Goal: Complete application form

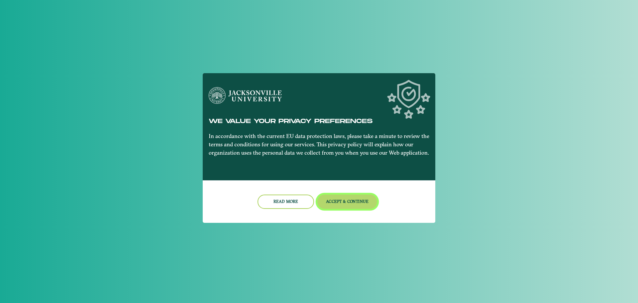
click at [342, 206] on button "Accept & Continue" at bounding box center [348, 202] width 60 height 14
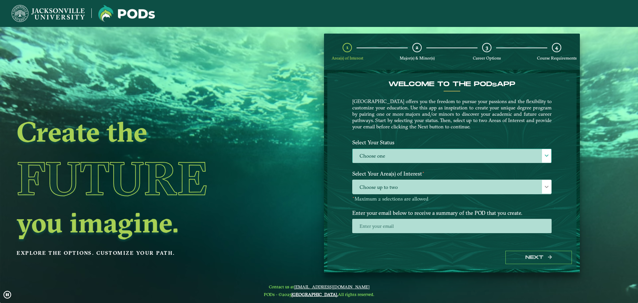
click at [385, 159] on label "Choose one" at bounding box center [452, 156] width 199 height 14
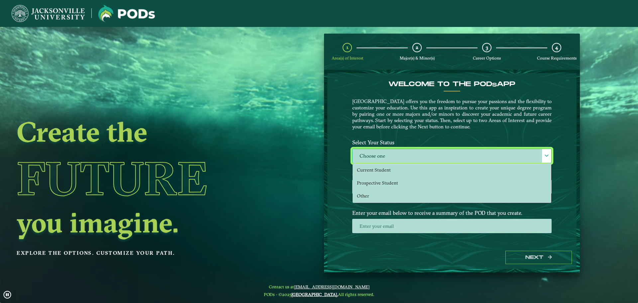
scroll to position [4, 31]
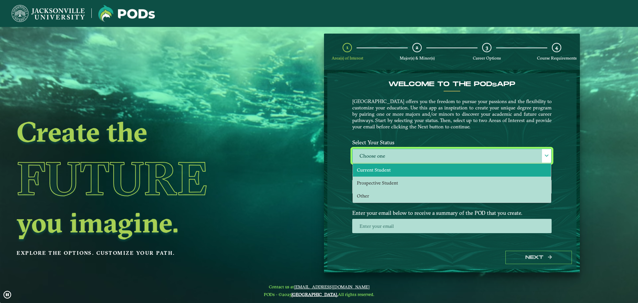
click at [387, 173] on span "Current Student" at bounding box center [374, 170] width 34 height 6
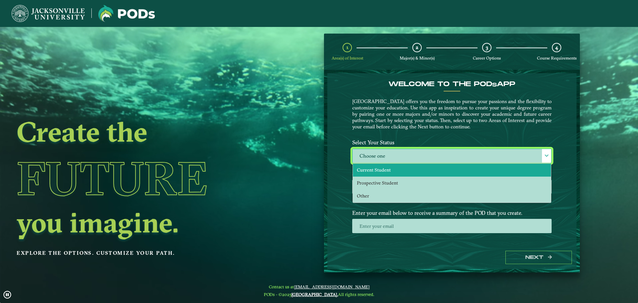
select select "[object Object]"
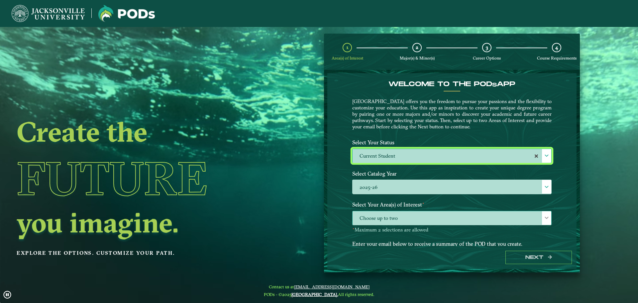
click at [543, 219] on div at bounding box center [546, 218] width 9 height 14
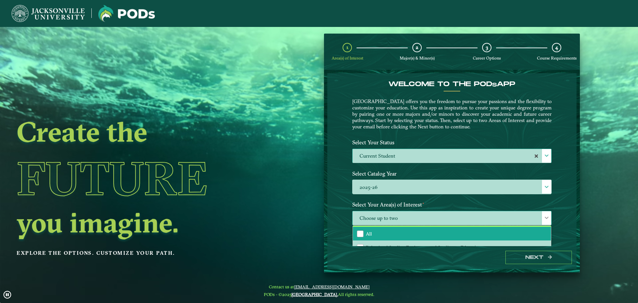
click at [425, 232] on li "All" at bounding box center [452, 234] width 198 height 14
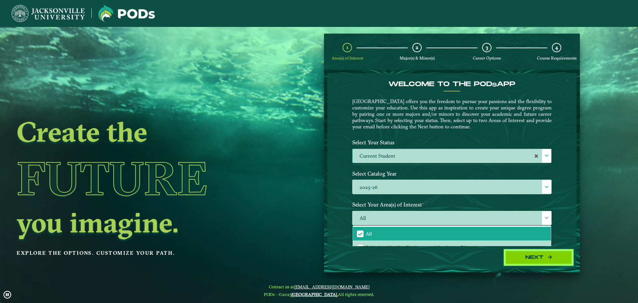
click at [544, 254] on button "Next" at bounding box center [539, 258] width 67 height 14
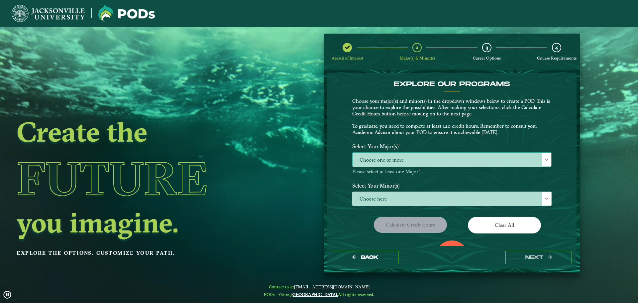
click at [362, 162] on span "Choose one or more" at bounding box center [452, 160] width 199 height 14
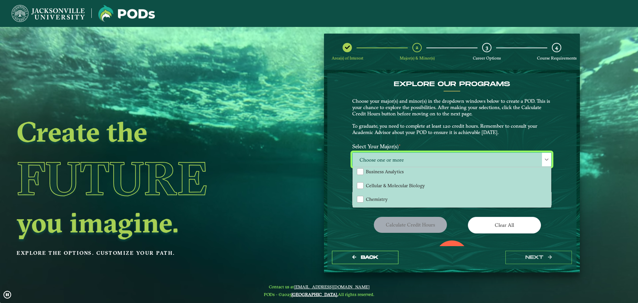
scroll to position [179, 0]
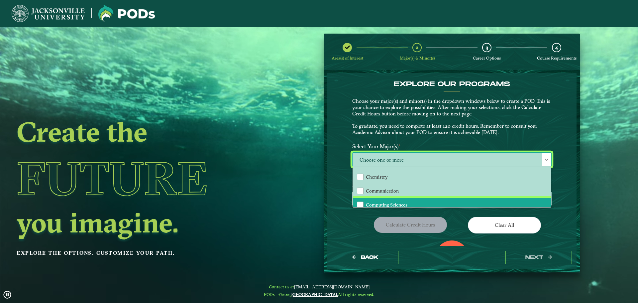
click at [528, 199] on li "Computing Sciences" at bounding box center [452, 205] width 198 height 14
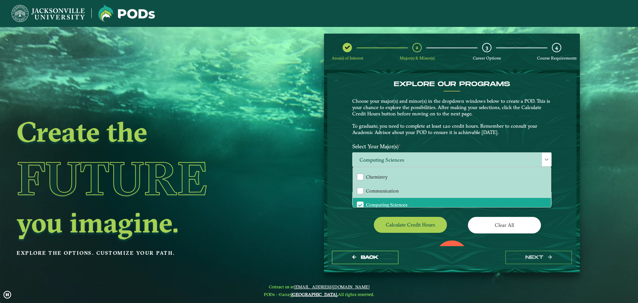
click at [342, 220] on div "EXPLORE OUR PROGRAMS Choose your major(s) and minor(s) in the dropdown windows …" at bounding box center [452, 159] width 249 height 173
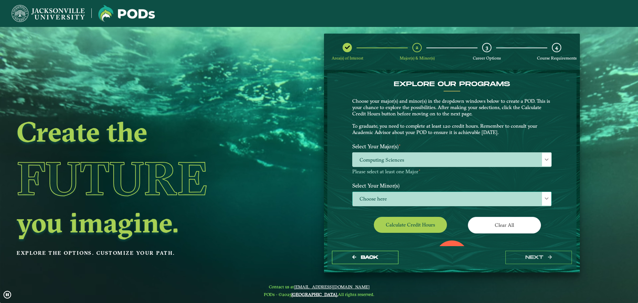
click at [411, 198] on span "Choose here" at bounding box center [452, 199] width 199 height 14
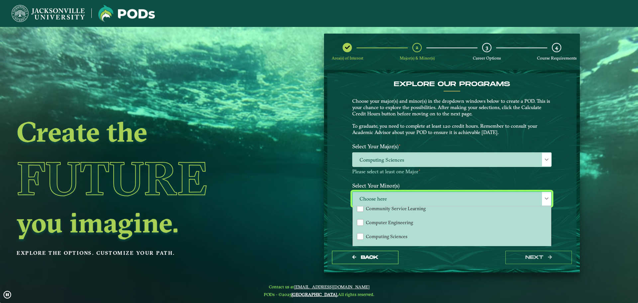
scroll to position [207, 0]
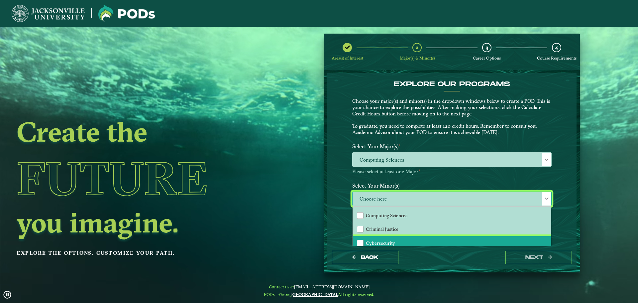
click at [468, 243] on li "Cybersecurity" at bounding box center [452, 243] width 198 height 14
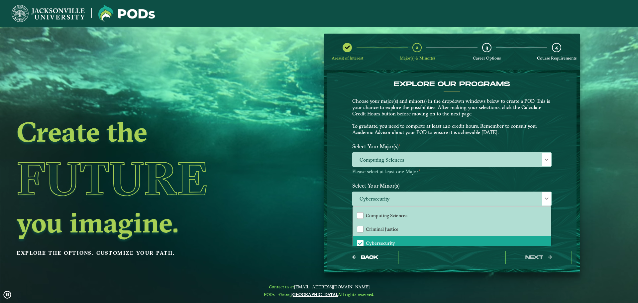
click at [465, 253] on div "Back next" at bounding box center [452, 257] width 249 height 23
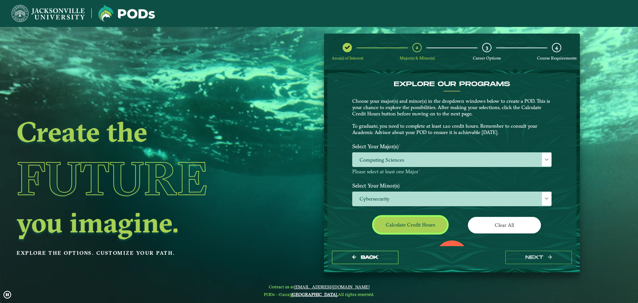
click at [431, 229] on button "Calculate credit hours" at bounding box center [410, 225] width 73 height 16
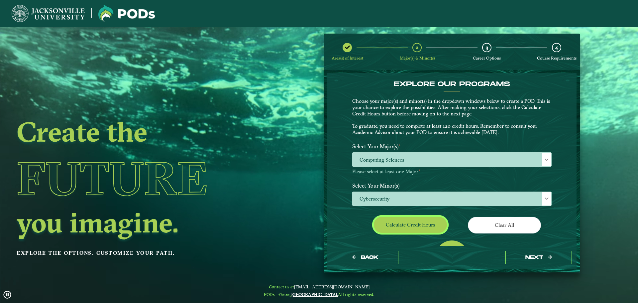
scroll to position [38, 0]
